Goal: Information Seeking & Learning: Learn about a topic

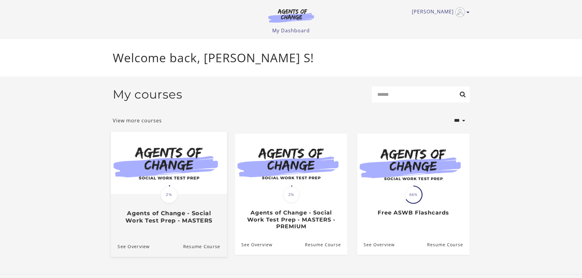
click at [184, 214] on h3 "Agents of Change - Social Work Test Prep - MASTERS" at bounding box center [168, 217] width 103 height 14
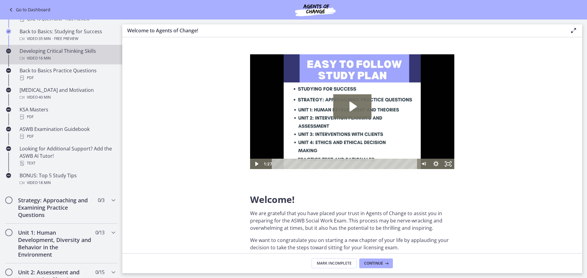
scroll to position [244, 0]
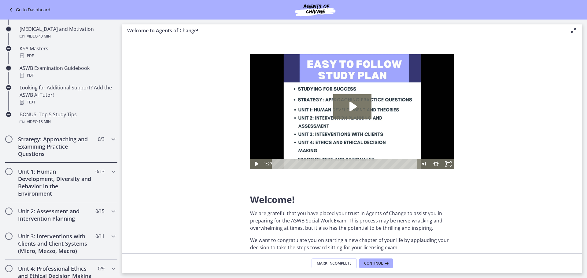
click at [89, 151] on div "Strategy: Approaching and Examining Practice Questions 0 / 3 Completed" at bounding box center [61, 146] width 112 height 32
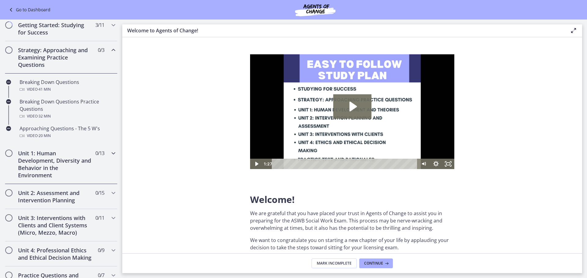
scroll to position [61, 0]
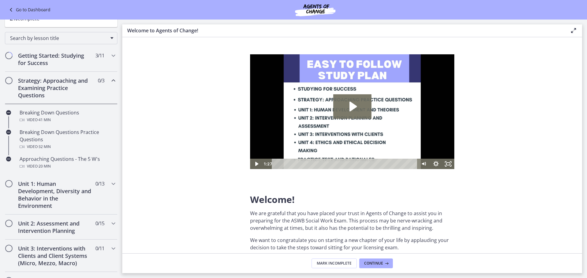
click at [108, 86] on div "Strategy: Approaching and Examining Practice Questions 0 / 3 Completed" at bounding box center [61, 88] width 112 height 32
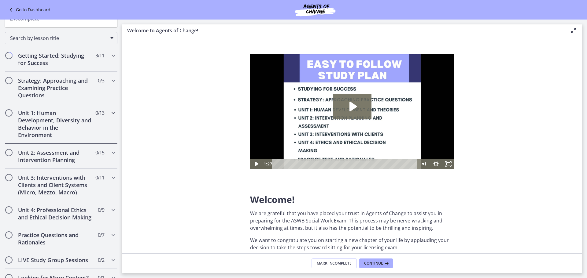
click at [98, 114] on span "0 / 13 Completed" at bounding box center [99, 112] width 9 height 7
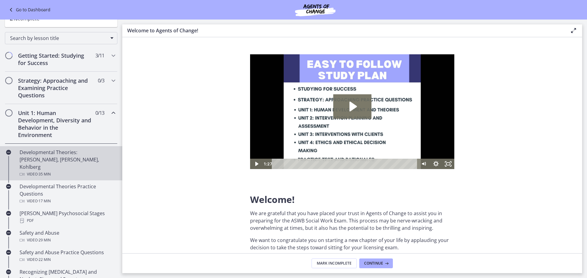
click at [82, 156] on div "Developmental Theories: [PERSON_NAME], [PERSON_NAME], Kohlberg Video · 35 min" at bounding box center [67, 163] width 95 height 29
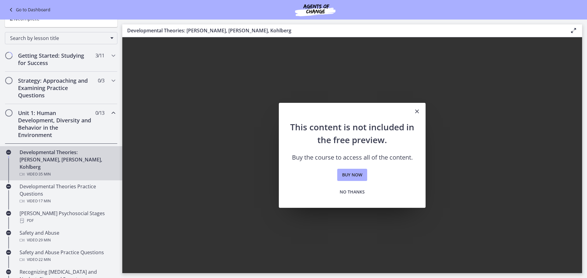
click at [418, 111] on icon "Close" at bounding box center [416, 111] width 7 height 7
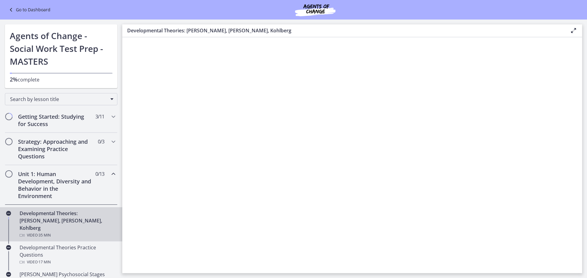
click at [13, 14] on div "Go to Dashboard" at bounding box center [293, 10] width 587 height 20
click at [11, 8] on icon at bounding box center [11, 9] width 9 height 7
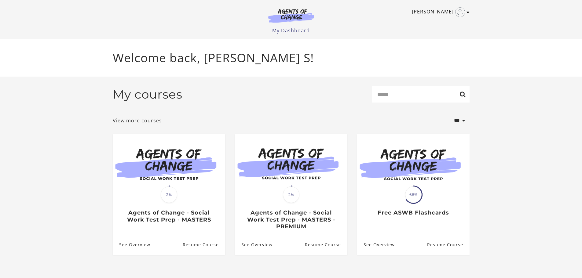
click at [469, 13] on icon "Toggle menu" at bounding box center [467, 12] width 3 height 5
click at [447, 45] on link "Sign Out" at bounding box center [444, 43] width 54 height 10
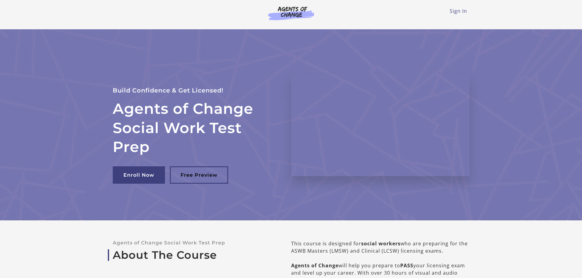
click at [451, 14] on li "Sign In" at bounding box center [458, 10] width 17 height 7
click at [452, 10] on link "Sign In" at bounding box center [458, 11] width 17 height 7
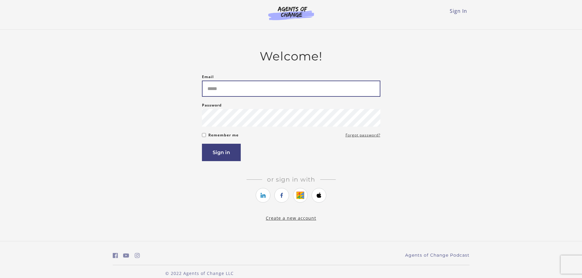
click at [231, 94] on input "Email" at bounding box center [291, 89] width 178 height 16
type input "**********"
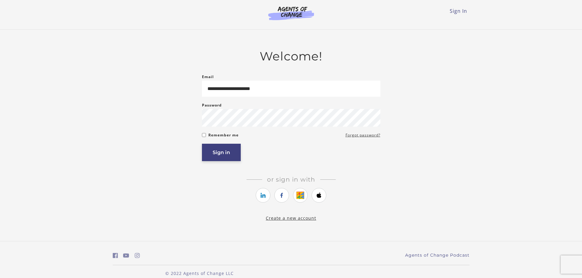
click at [228, 160] on button "Sign in" at bounding box center [221, 152] width 39 height 17
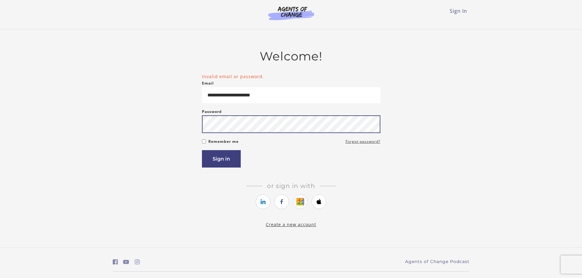
click at [202, 150] on button "Sign in" at bounding box center [221, 158] width 39 height 17
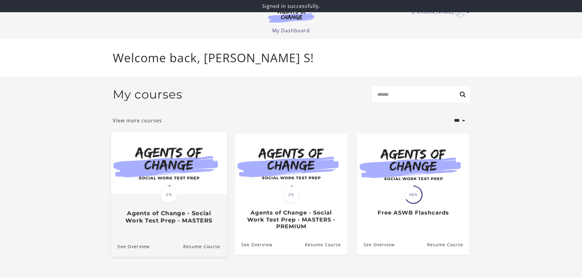
click at [196, 216] on h3 "Agents of Change - Social Work Test Prep - MASTERS" at bounding box center [168, 217] width 103 height 14
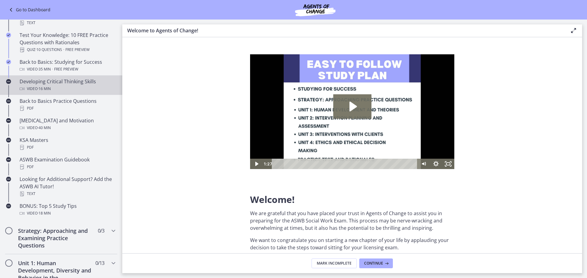
scroll to position [214, 0]
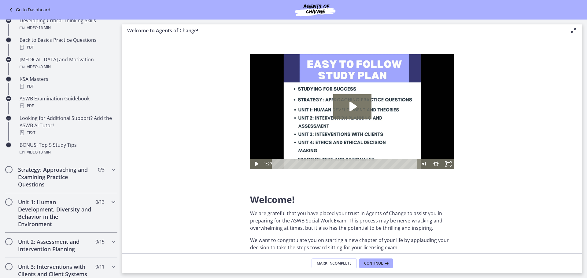
click at [74, 208] on h2 "Unit 1: Human Development, Diversity and Behavior in the Environment" at bounding box center [55, 213] width 75 height 29
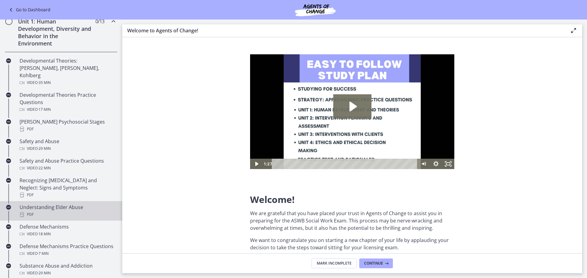
scroll to position [122, 0]
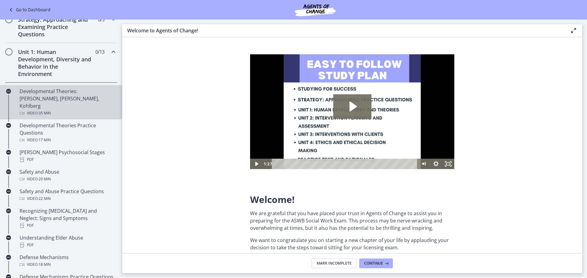
click at [70, 93] on div "Developmental Theories: [PERSON_NAME], [PERSON_NAME], Kohlberg Video · 35 min" at bounding box center [67, 102] width 95 height 29
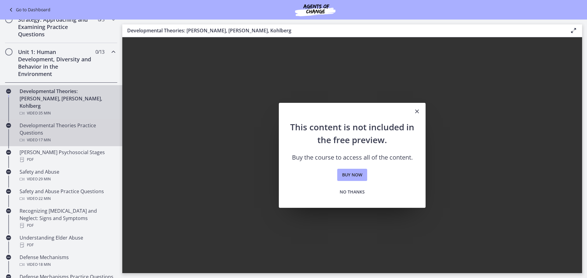
click at [46, 122] on div "Developmental Theories Practice Questions Video · 17 min" at bounding box center [67, 133] width 95 height 22
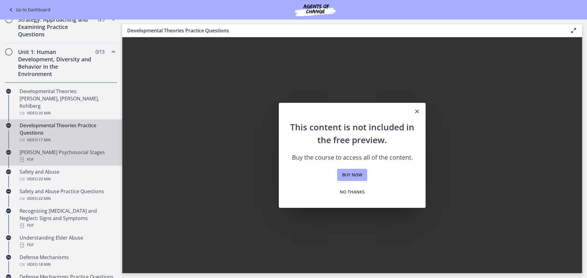
click at [57, 149] on div "[PERSON_NAME] Psychosocial Stages PDF" at bounding box center [67, 156] width 95 height 15
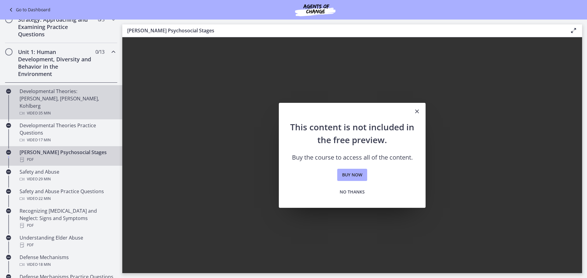
click at [64, 110] on div "Video · 35 min" at bounding box center [67, 113] width 95 height 7
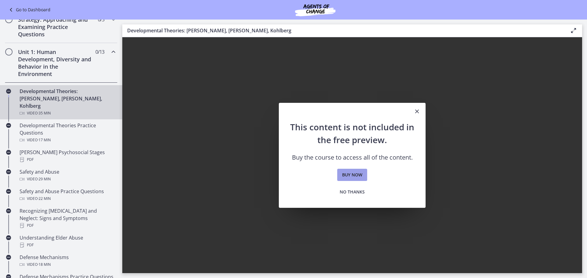
click at [356, 172] on span "Buy now" at bounding box center [352, 174] width 20 height 7
